Goal: Task Accomplishment & Management: Manage account settings

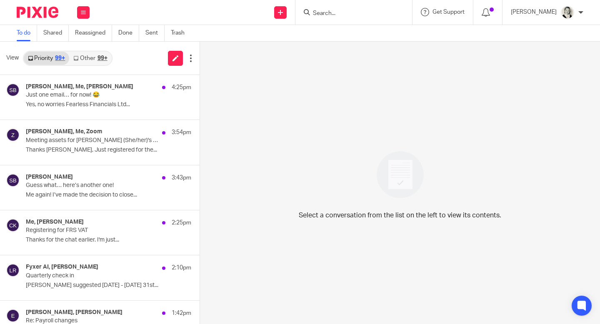
click at [98, 55] on div "99+" at bounding box center [102, 58] width 10 height 6
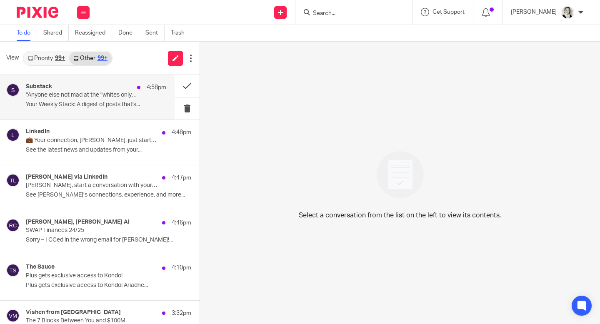
click at [147, 103] on p "Your Weekly Stack: A digest of posts that's..." at bounding box center [96, 104] width 140 height 7
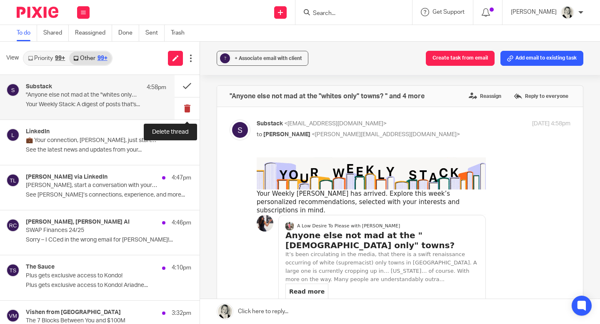
click at [184, 108] on button at bounding box center [187, 108] width 25 height 22
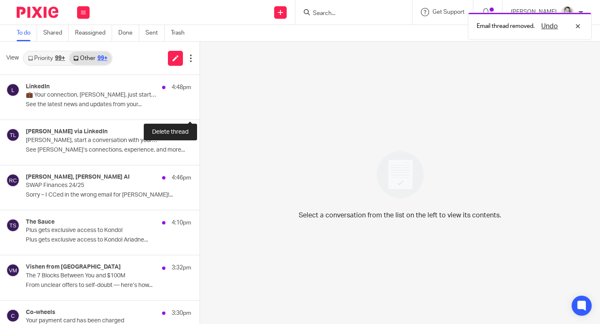
click at [200, 108] on button at bounding box center [203, 108] width 7 height 22
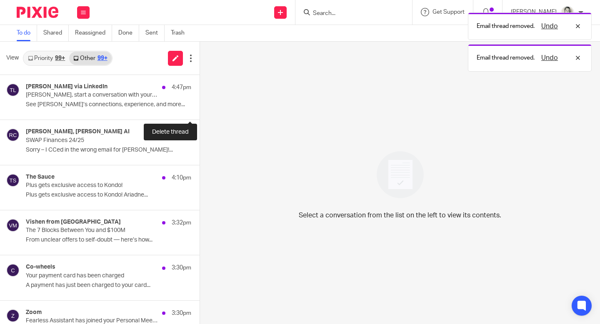
click at [200, 108] on button at bounding box center [203, 108] width 7 height 22
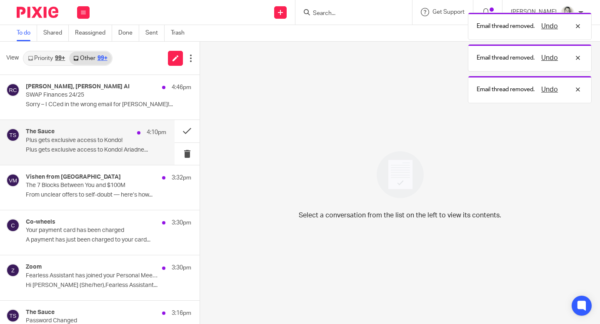
click at [117, 140] on p "Plus gets exclusive access to Kondo!" at bounding box center [82, 140] width 112 height 7
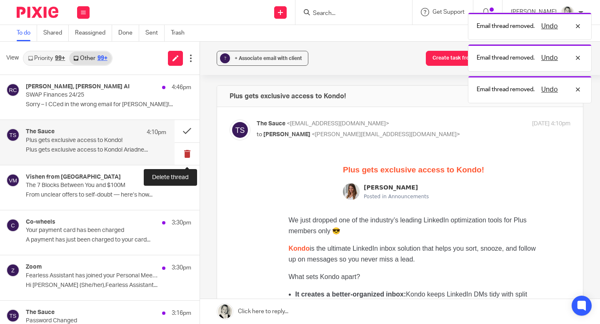
click at [186, 154] on button at bounding box center [187, 154] width 25 height 22
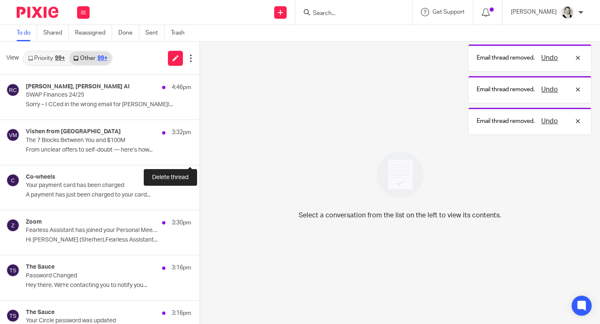
click at [200, 154] on button at bounding box center [203, 154] width 7 height 22
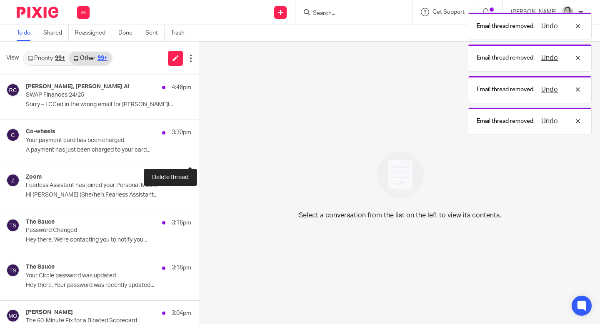
click at [200, 154] on button at bounding box center [203, 154] width 7 height 22
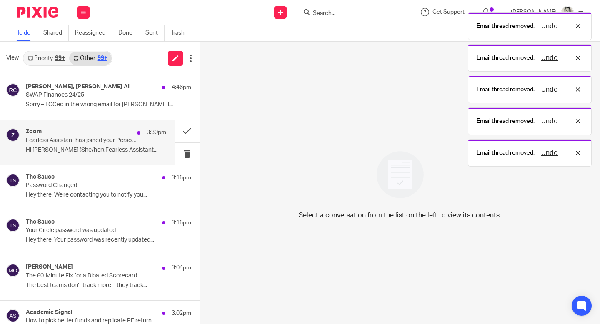
click at [132, 157] on div "Zoom 3:30pm Fearless Assistant has joined your Personal Meeting Room Hi [PERSON…" at bounding box center [87, 142] width 175 height 45
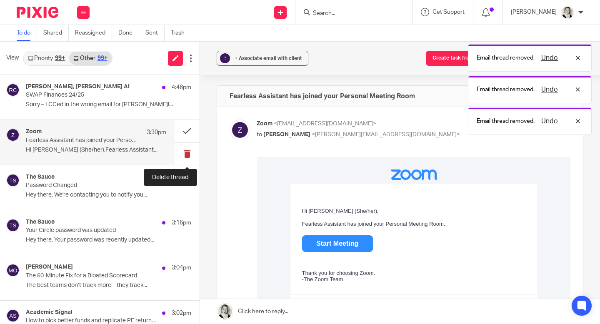
click at [188, 154] on button at bounding box center [187, 154] width 25 height 22
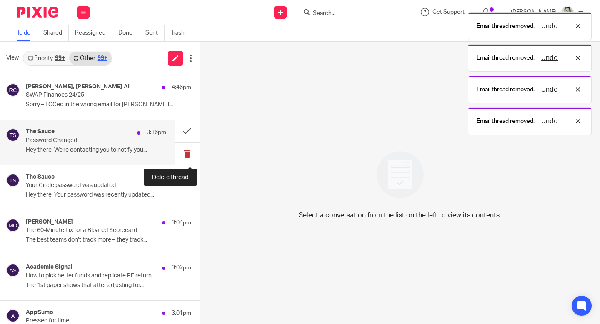
click at [188, 153] on button at bounding box center [187, 154] width 25 height 22
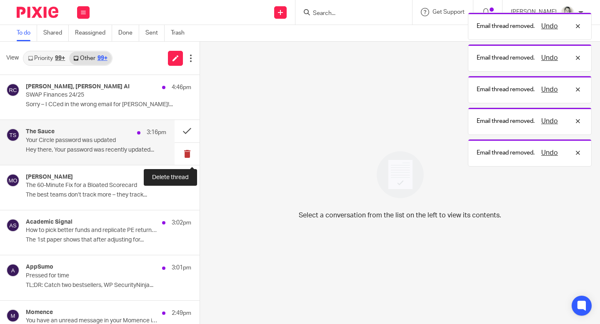
click at [188, 152] on button at bounding box center [187, 154] width 25 height 22
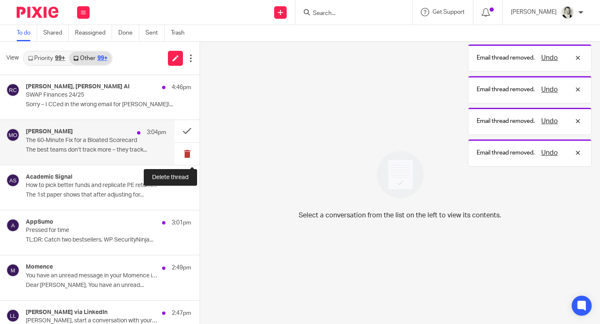
click at [188, 152] on button at bounding box center [187, 154] width 25 height 22
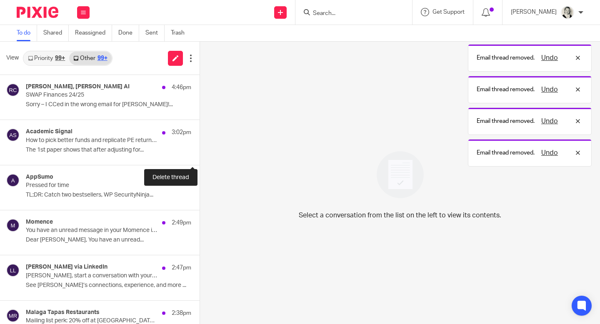
click at [200, 152] on button at bounding box center [203, 154] width 7 height 22
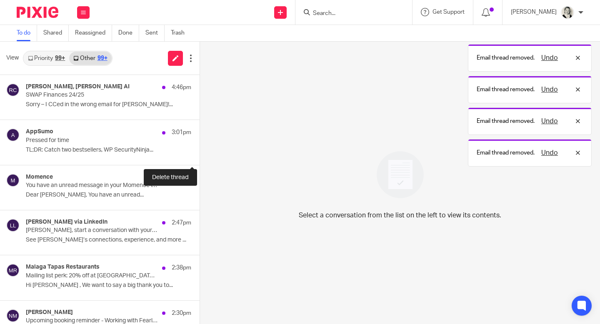
click at [200, 152] on button at bounding box center [203, 154] width 7 height 22
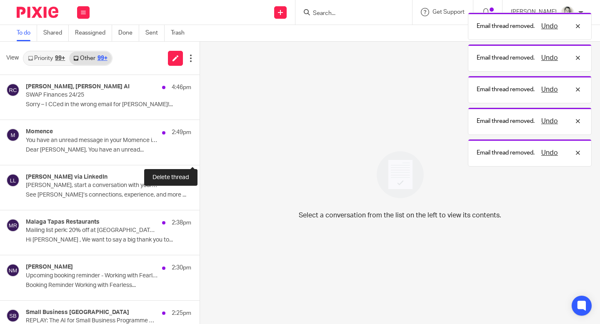
click at [200, 152] on button at bounding box center [203, 154] width 7 height 22
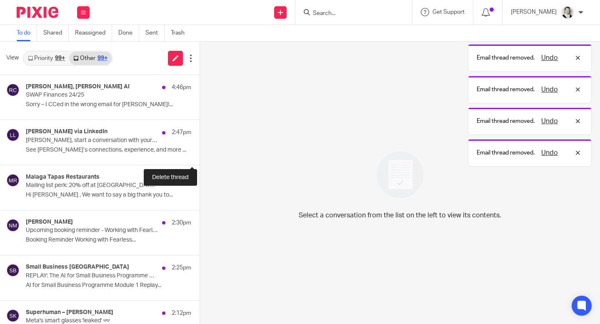
click at [200, 152] on button at bounding box center [203, 154] width 7 height 22
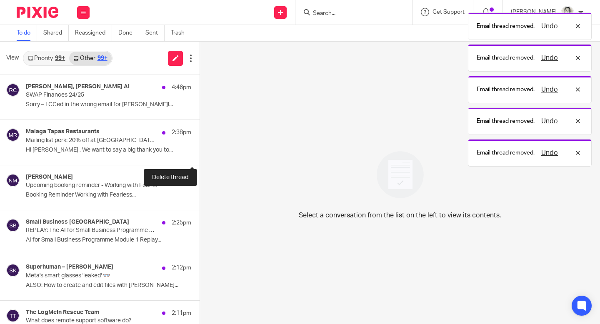
click at [200, 152] on button at bounding box center [203, 154] width 7 height 22
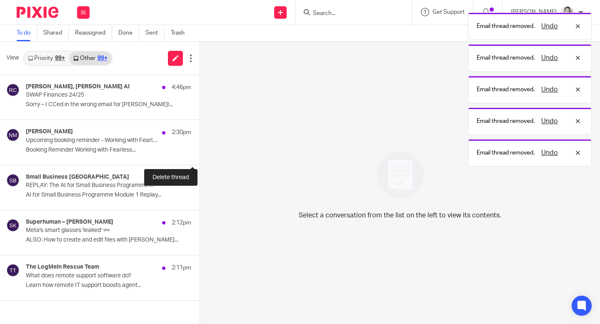
click at [200, 152] on button at bounding box center [203, 154] width 7 height 22
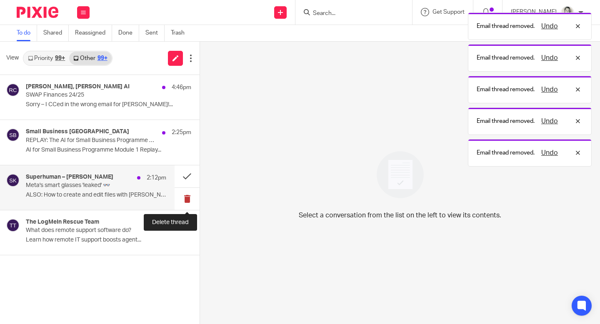
click at [190, 200] on button at bounding box center [187, 199] width 25 height 22
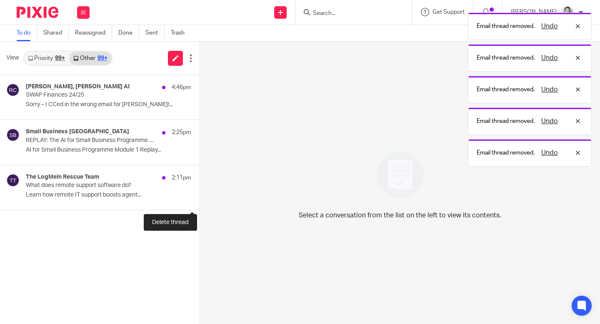
click at [200, 200] on button at bounding box center [203, 199] width 7 height 22
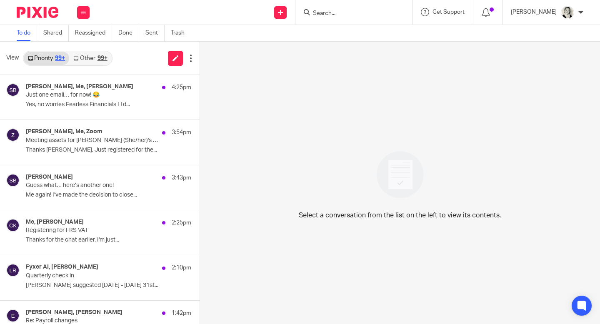
click at [96, 58] on link "Other 99+" at bounding box center [90, 58] width 42 height 13
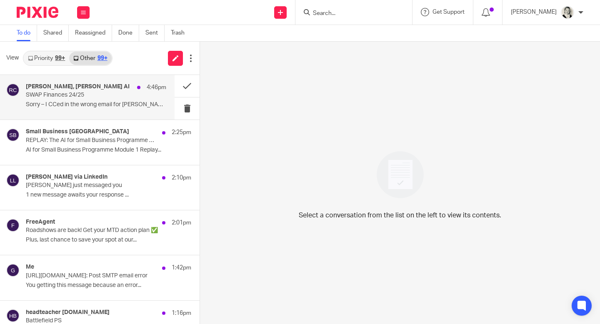
click at [100, 88] on div "[PERSON_NAME], Fyxer AI 4:46pm" at bounding box center [96, 87] width 140 height 8
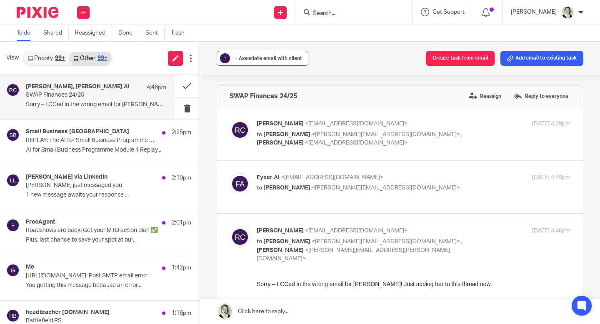
click at [258, 60] on span "+ Associate email with client" at bounding box center [268, 58] width 67 height 5
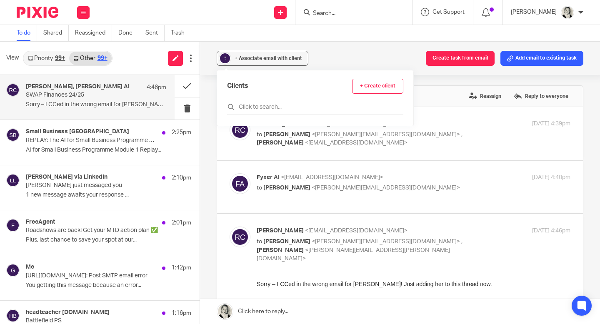
click at [255, 101] on div "Clients + Create client" at bounding box center [315, 97] width 176 height 36
click at [255, 103] on input "text" at bounding box center [315, 107] width 176 height 8
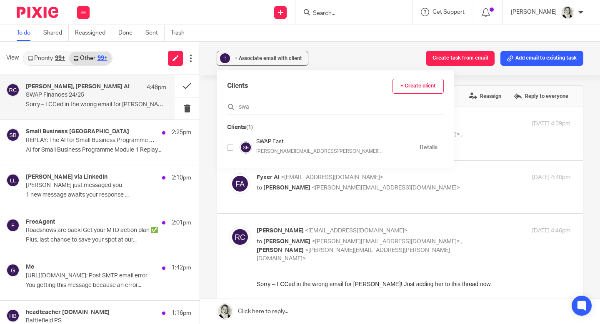
type input "swa"
click at [231, 145] on input "checkbox" at bounding box center [230, 148] width 6 height 6
checkbox input "true"
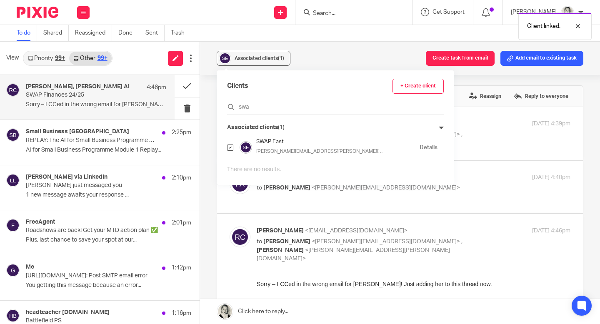
click at [210, 104] on div "Associated clients (1) Create task from email Add email to existing task SWAP F…" at bounding box center [400, 183] width 400 height 282
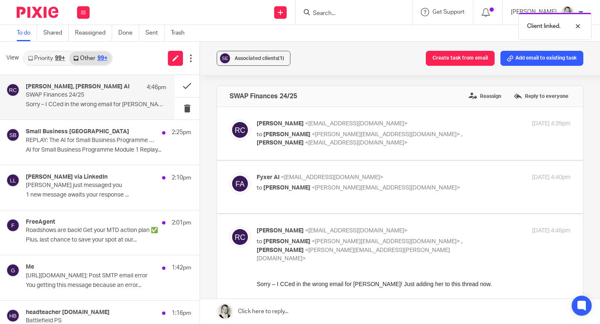
click at [45, 58] on link "Priority 99+" at bounding box center [46, 58] width 45 height 13
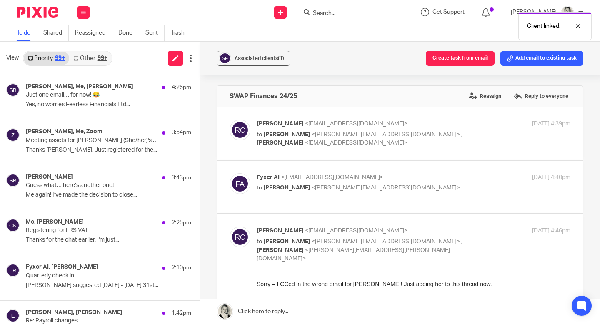
click at [91, 60] on link "Other 99+" at bounding box center [90, 58] width 42 height 13
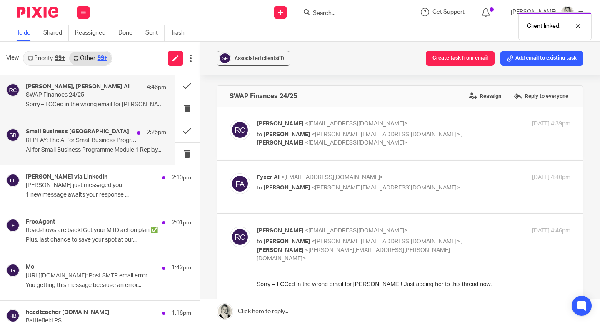
click at [129, 142] on p "REPLAY: The AI for Small Business Programme Module 1" at bounding box center [82, 140] width 112 height 7
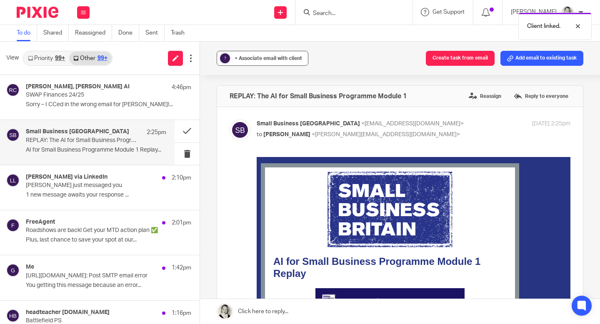
click at [251, 61] on span "+ Associate email with client" at bounding box center [268, 58] width 67 height 5
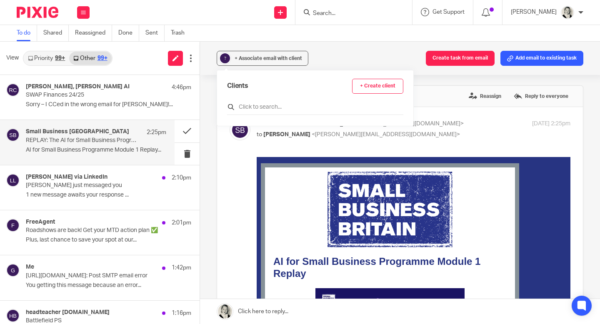
click at [241, 102] on div at bounding box center [315, 108] width 176 height 13
click at [242, 107] on input "text" at bounding box center [315, 107] width 176 height 8
type input "ffearf"
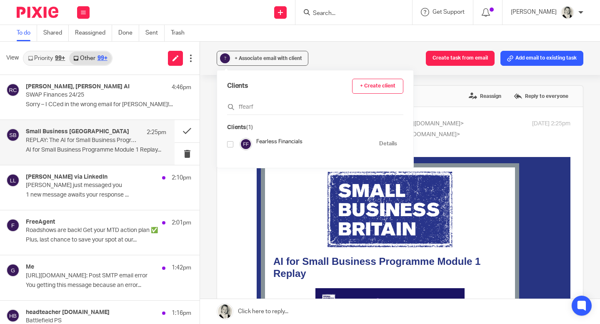
click at [231, 143] on input "checkbox" at bounding box center [230, 144] width 6 height 6
checkbox input "true"
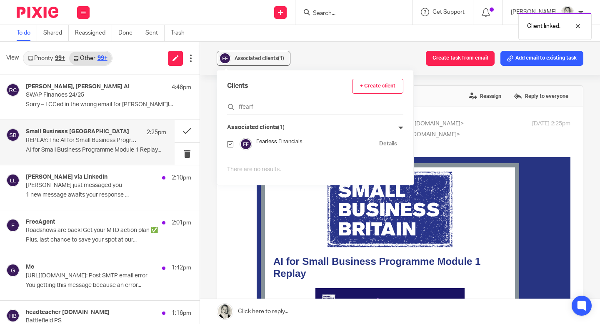
click at [205, 98] on div "Associated clients (1) Create task from email Add email to existing task REPLAY…" at bounding box center [400, 183] width 400 height 282
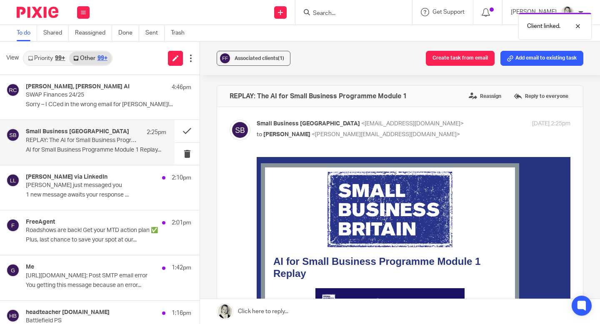
click at [55, 65] on div "Priority 99+ Other 99+" at bounding box center [68, 58] width 90 height 15
click at [55, 63] on link "Priority 99+" at bounding box center [46, 58] width 45 height 13
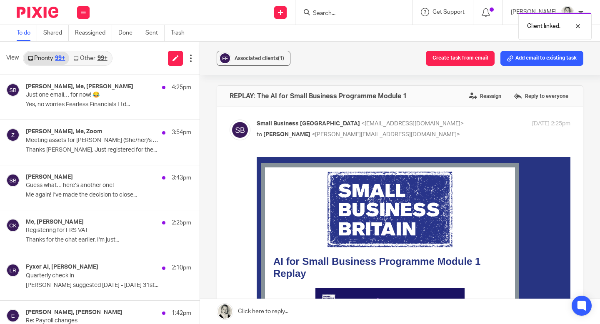
click at [80, 58] on link "Other 99+" at bounding box center [90, 58] width 42 height 13
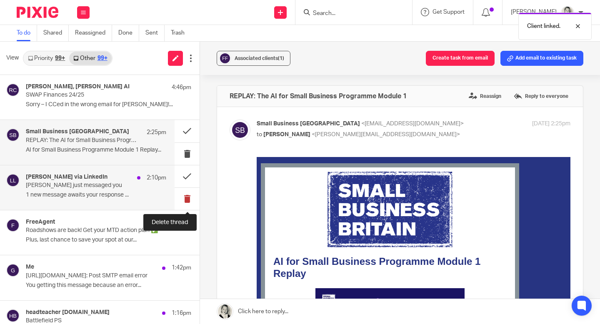
click at [187, 198] on button at bounding box center [187, 199] width 25 height 22
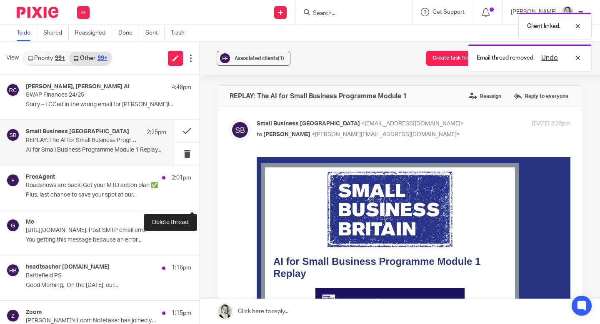
click at [200, 198] on button at bounding box center [203, 199] width 7 height 22
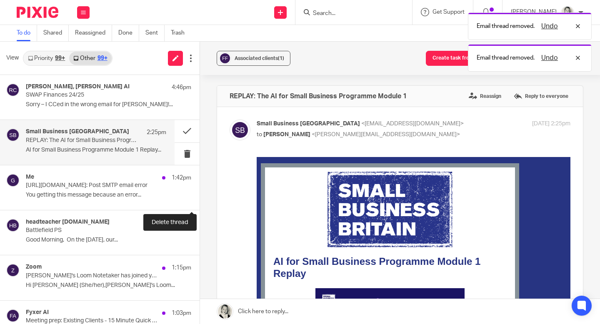
click at [200, 198] on button at bounding box center [203, 199] width 7 height 22
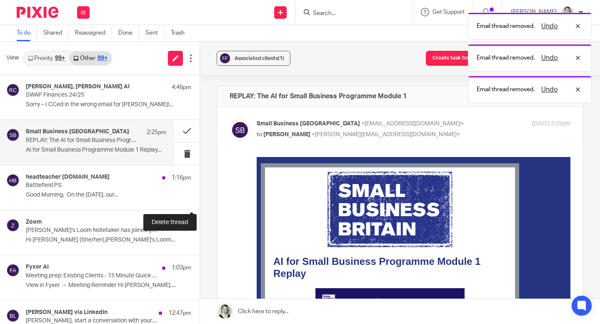
click at [200, 198] on button at bounding box center [203, 199] width 7 height 22
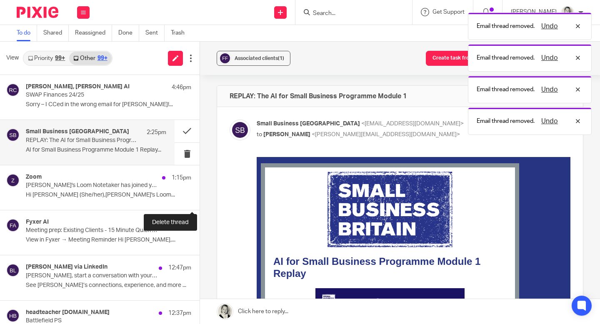
click at [200, 198] on button at bounding box center [203, 199] width 7 height 22
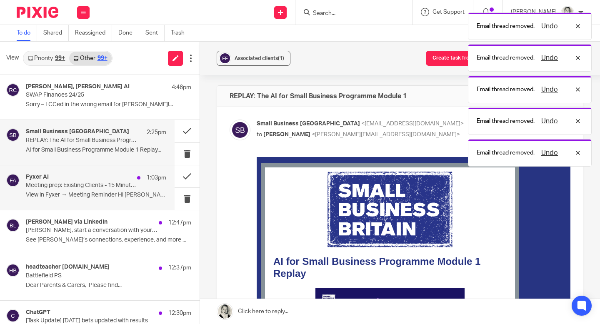
click at [123, 194] on p "View in Fyxer → Meeting Reminder Hi Gillian,..." at bounding box center [96, 195] width 140 height 7
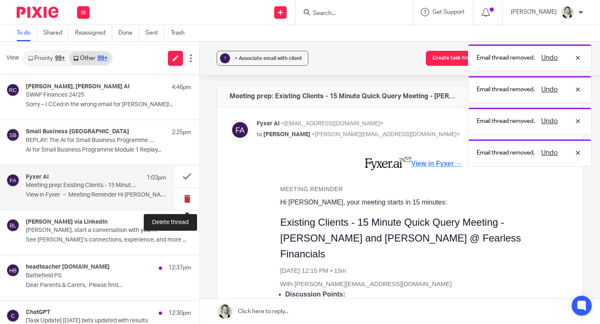
click at [186, 200] on button at bounding box center [187, 199] width 25 height 22
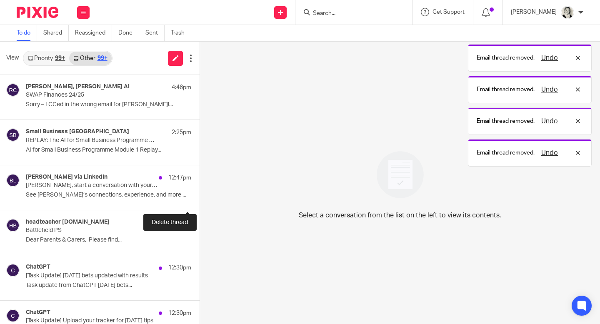
click at [200, 200] on button at bounding box center [203, 199] width 7 height 22
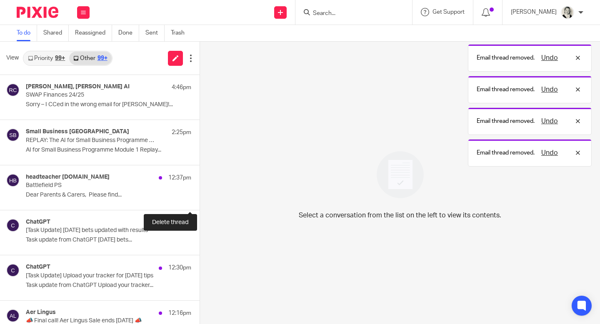
click at [200, 200] on button at bounding box center [203, 199] width 7 height 22
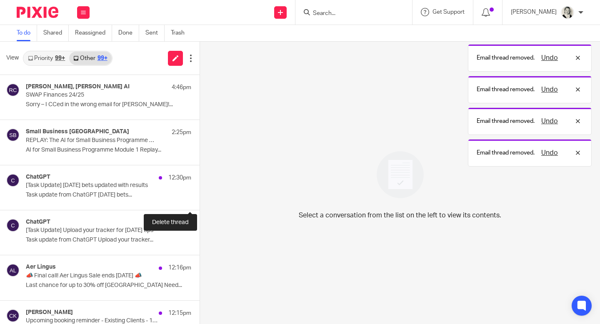
click at [200, 200] on button at bounding box center [203, 199] width 7 height 22
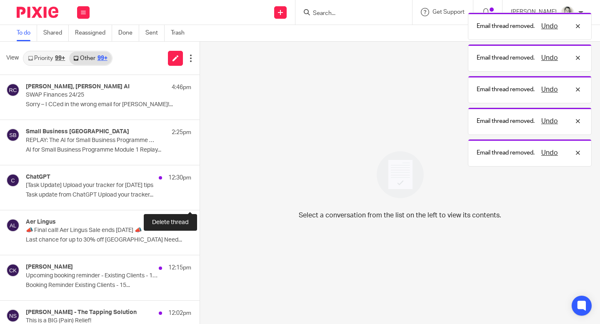
click at [200, 200] on button at bounding box center [203, 199] width 7 height 22
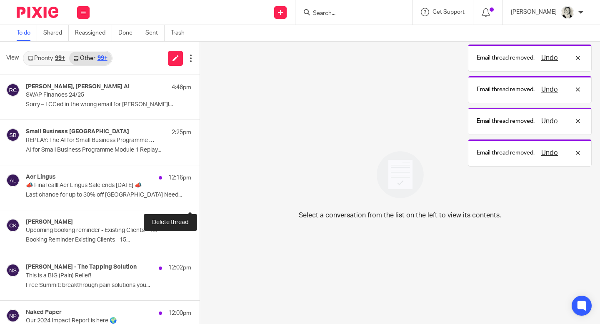
click at [200, 200] on button at bounding box center [203, 199] width 7 height 22
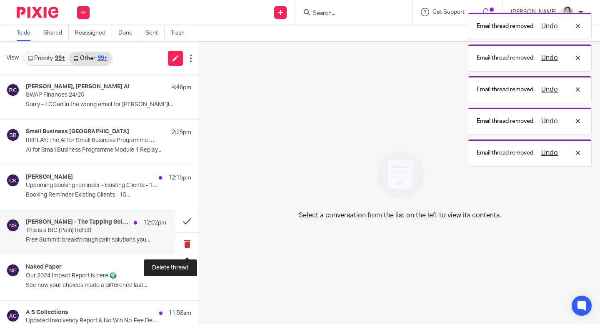
click at [189, 238] on button at bounding box center [187, 244] width 25 height 22
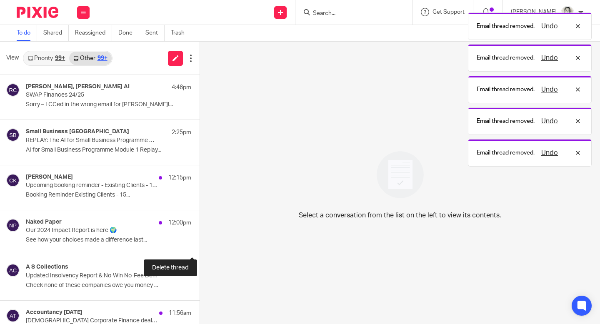
click at [200, 238] on button at bounding box center [203, 244] width 7 height 22
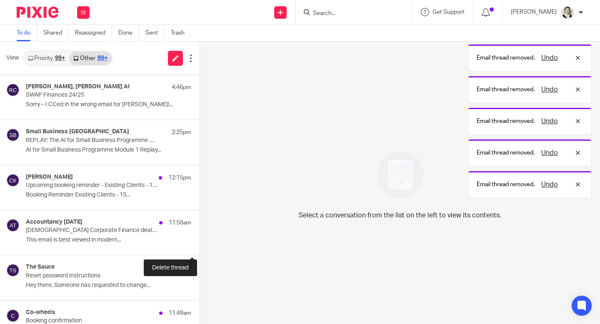
click at [200, 238] on button at bounding box center [203, 244] width 7 height 22
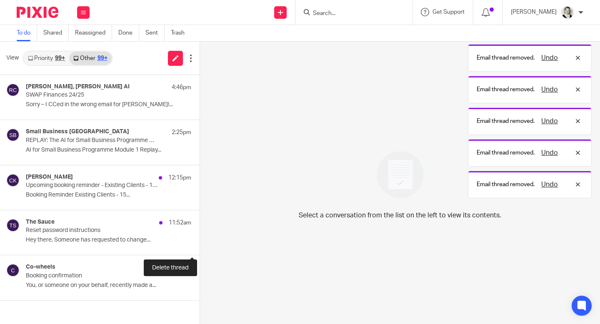
click at [200, 238] on button at bounding box center [203, 244] width 7 height 22
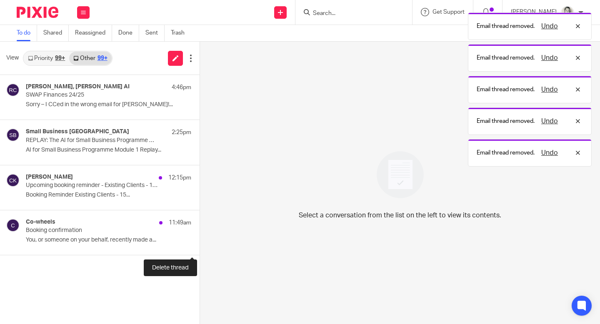
click at [200, 238] on button at bounding box center [203, 244] width 7 height 22
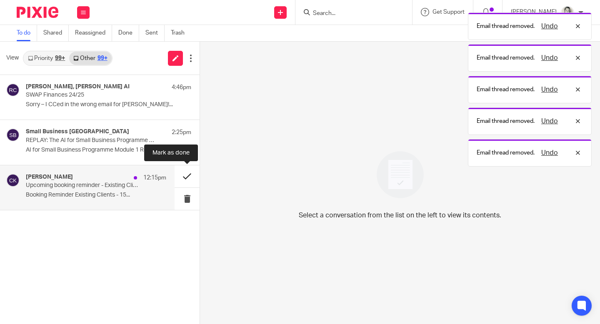
click at [184, 180] on button at bounding box center [187, 176] width 25 height 22
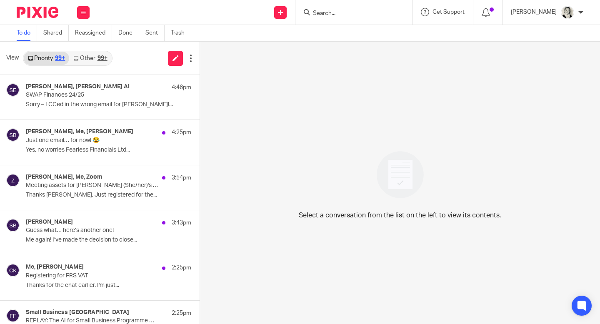
click at [89, 61] on link "Other 99+" at bounding box center [90, 58] width 42 height 13
